Goal: Check status: Check status

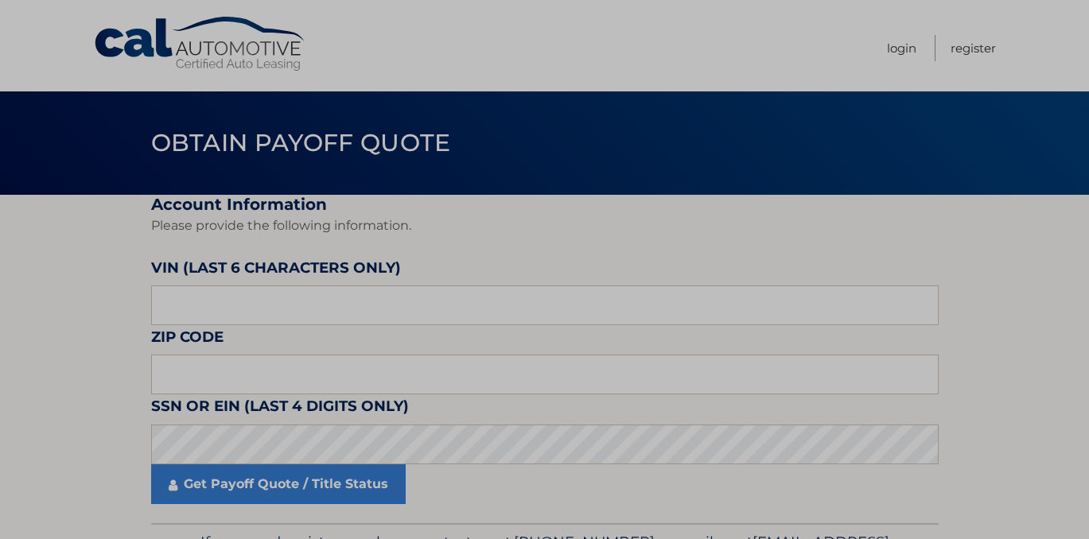
click at [340, 325] on fieldset "Account Information Please provide the following information. [PERSON_NAME] (la…" at bounding box center [544, 359] width 787 height 328
click at [358, 316] on input "text" at bounding box center [544, 305] width 787 height 40
type input "098595"
click at [351, 373] on input "text" at bounding box center [544, 375] width 787 height 40
type input "10312"
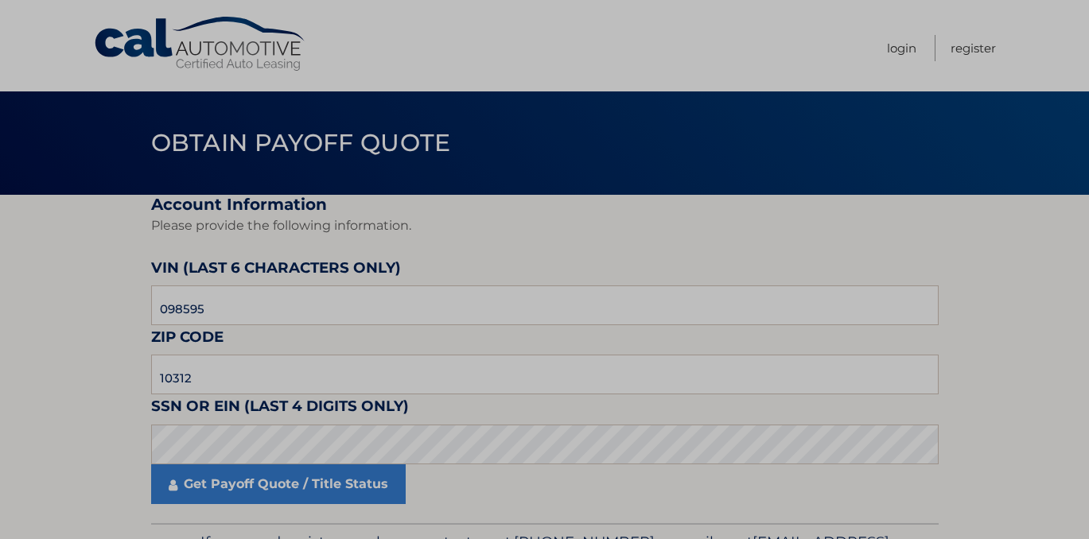
click at [553, 406] on fieldset "Account Information Please provide the following information. [PERSON_NAME] (la…" at bounding box center [544, 359] width 787 height 328
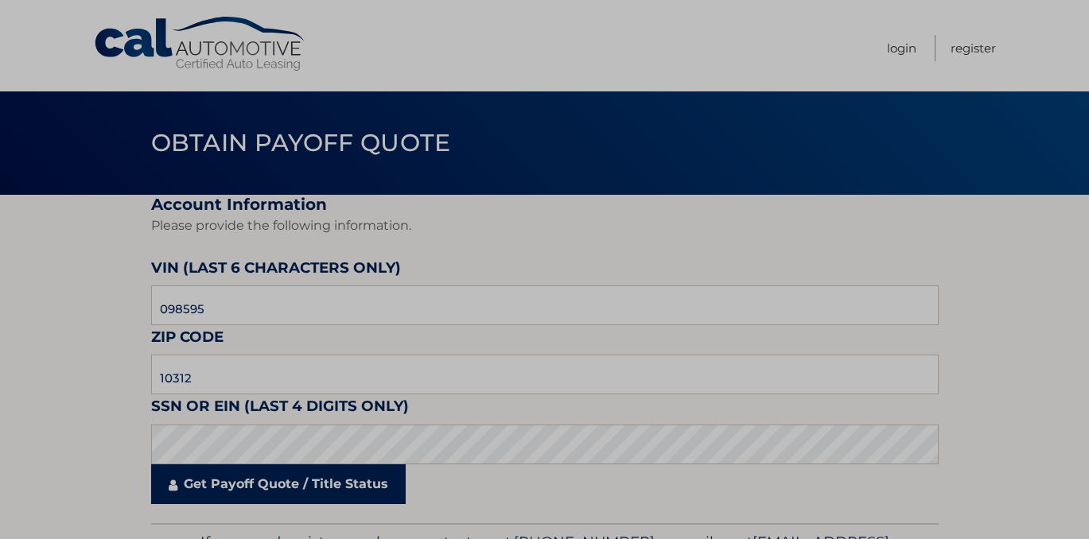
click at [343, 474] on link "Get Payoff Quote / Title Status" at bounding box center [278, 484] width 254 height 40
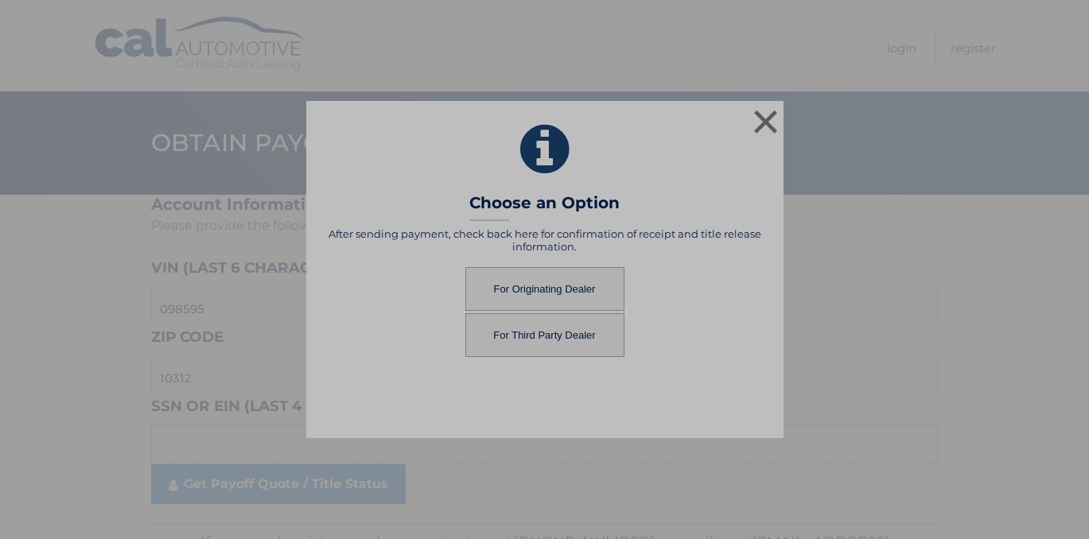
click at [591, 283] on button "For Originating Dealer" at bounding box center [544, 289] width 159 height 44
click at [569, 286] on button "For Originating Dealer" at bounding box center [544, 289] width 159 height 44
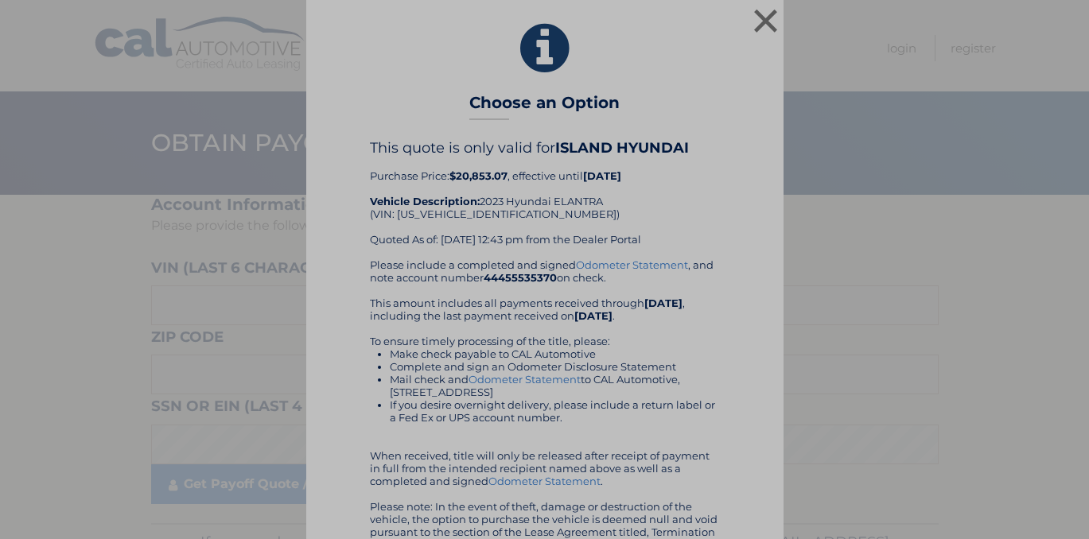
click at [782, 21] on div "× Choose an Option This quote is only valid for ISLAND HYUNDAI Purchase Price: …" at bounding box center [544, 285] width 1076 height 571
